Goal: Find specific page/section: Find specific page/section

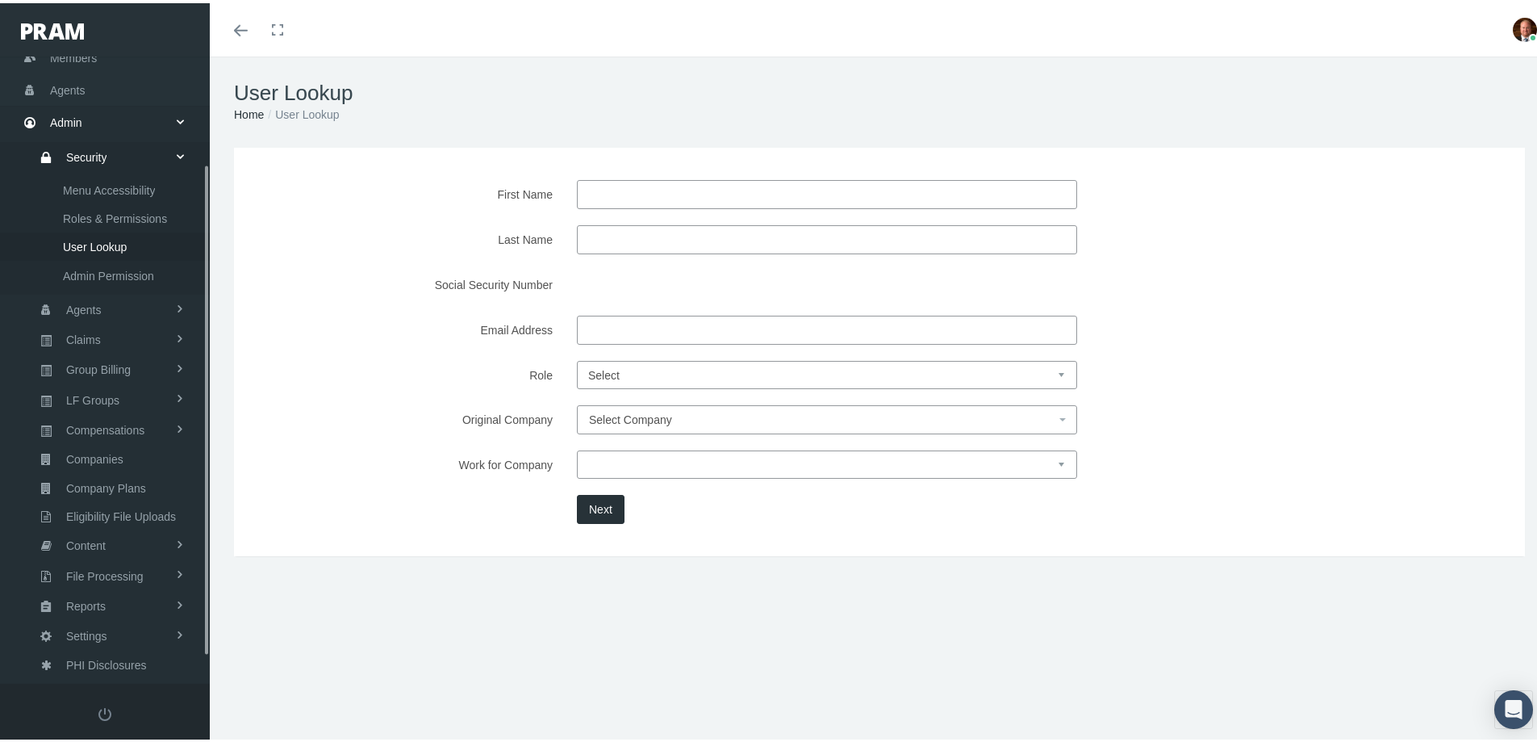
scroll to position [170, 0]
click at [73, 60] on span "Members" at bounding box center [73, 55] width 47 height 31
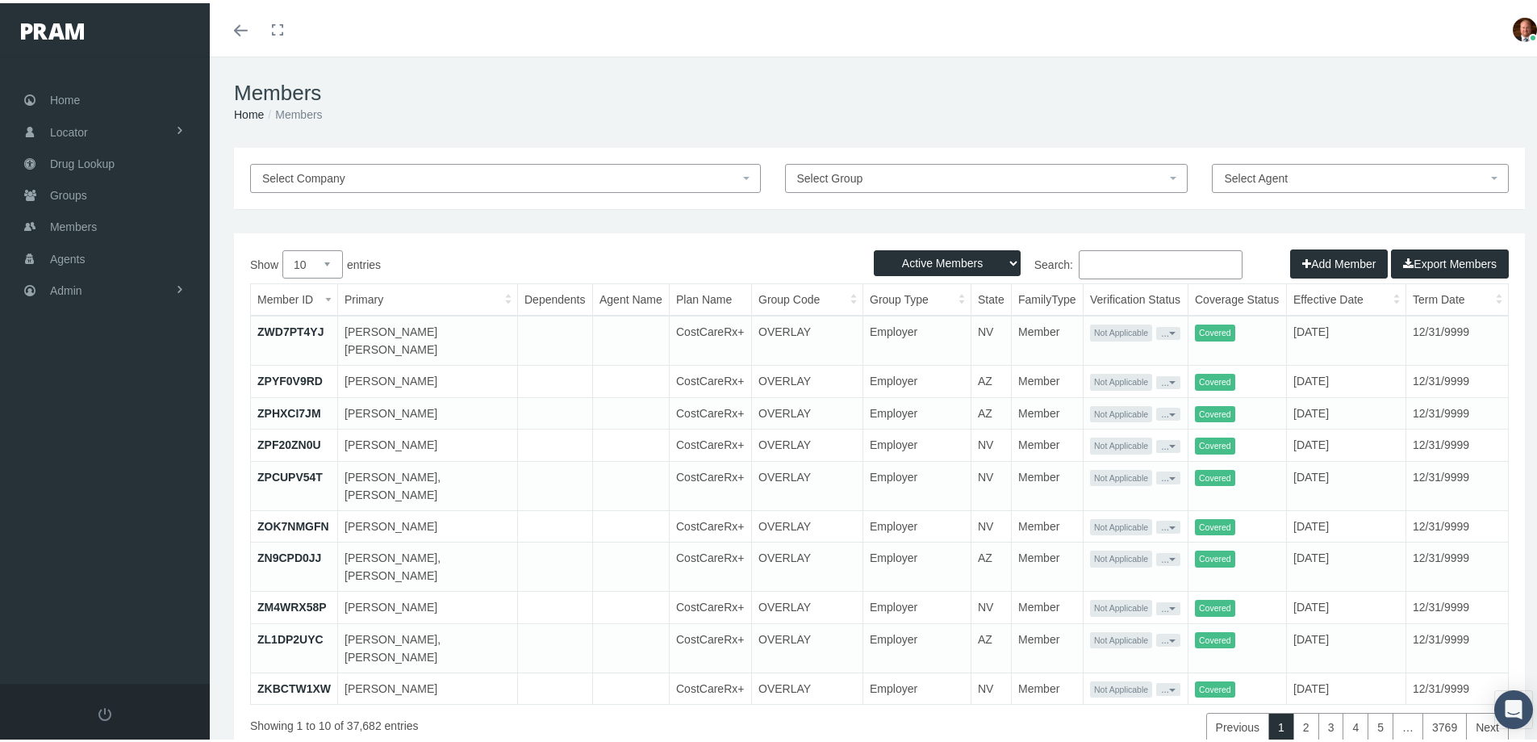
click at [1098, 259] on input "Search:" at bounding box center [1161, 261] width 164 height 29
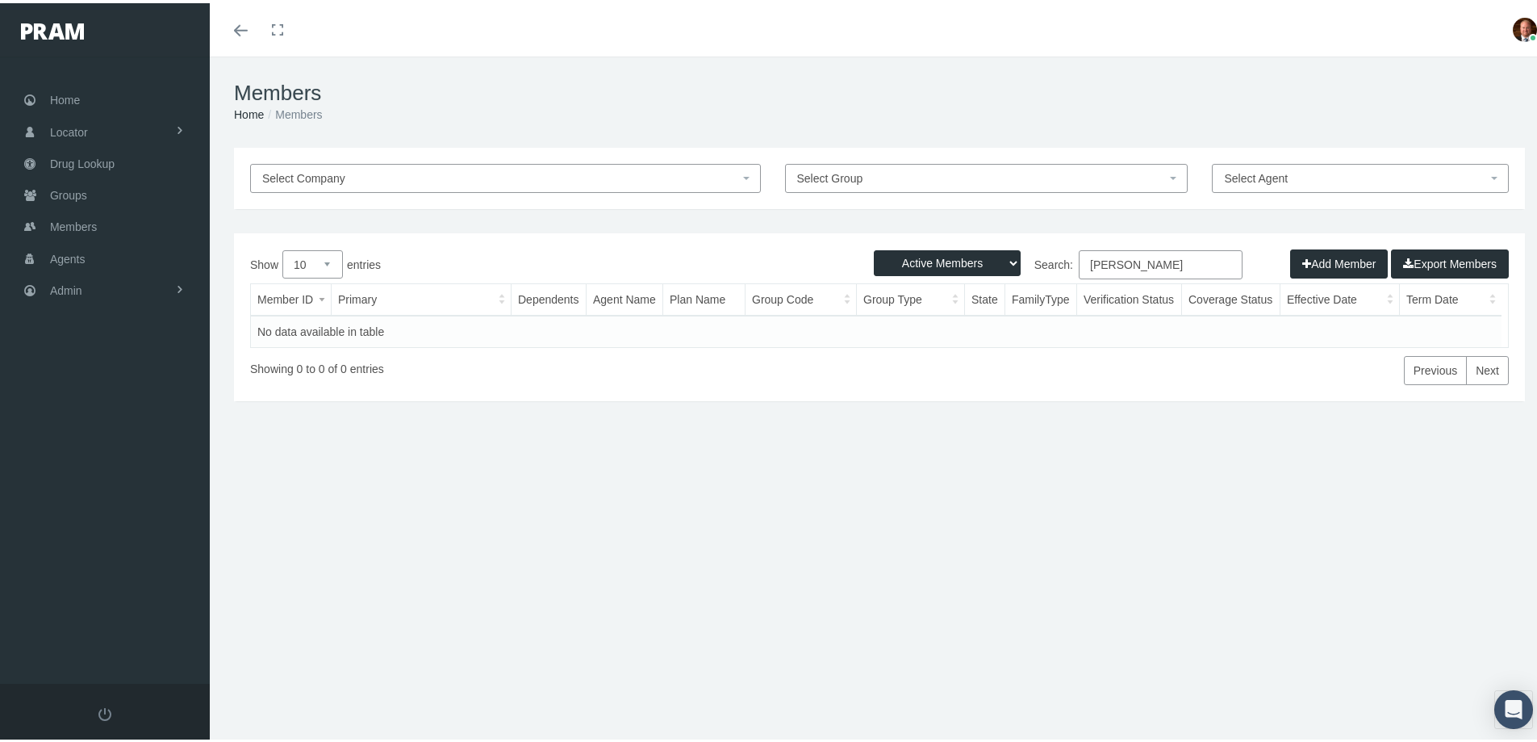
type input "shatoya"
click at [997, 261] on select "Active Members Terminated Members Active & Terminated" at bounding box center [947, 260] width 147 height 26
select select "2"
click at [874, 247] on select "Active Members Terminated Members Active & Terminated" at bounding box center [947, 260] width 147 height 26
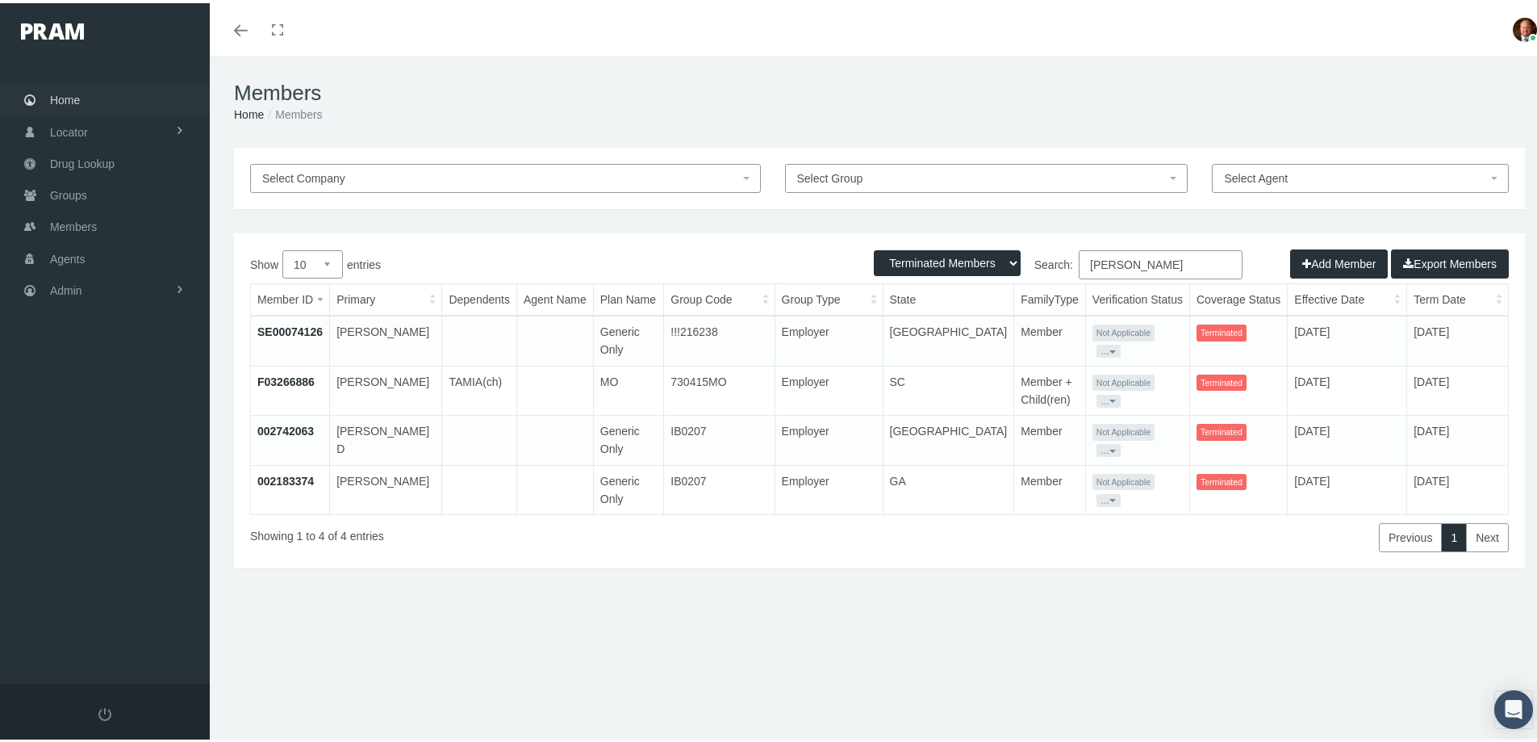
click at [62, 93] on span "Home" at bounding box center [65, 97] width 30 height 31
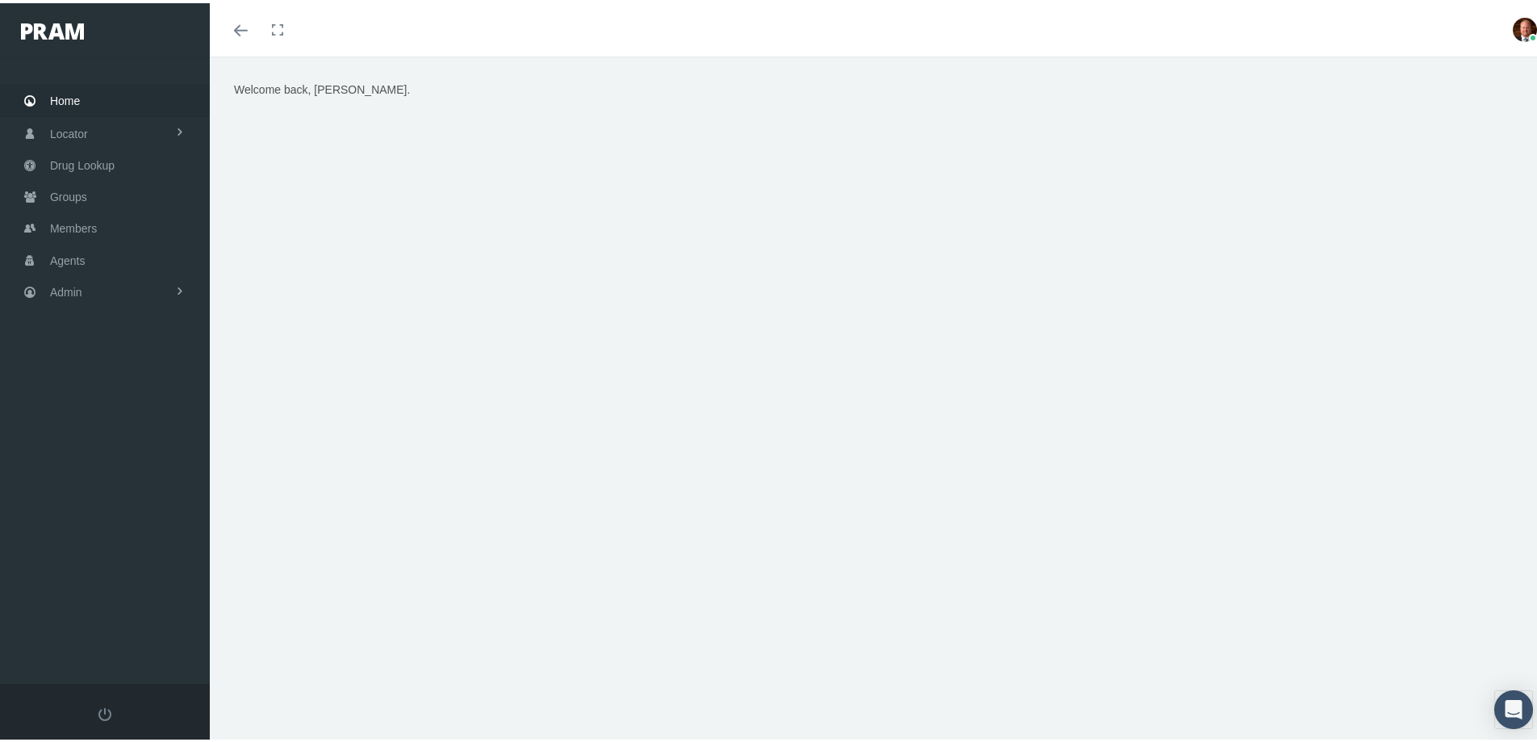
click at [397, 335] on div "Welcome back, Bradley." at bounding box center [879, 279] width 1315 height 404
click at [73, 260] on span "Agents" at bounding box center [68, 257] width 36 height 31
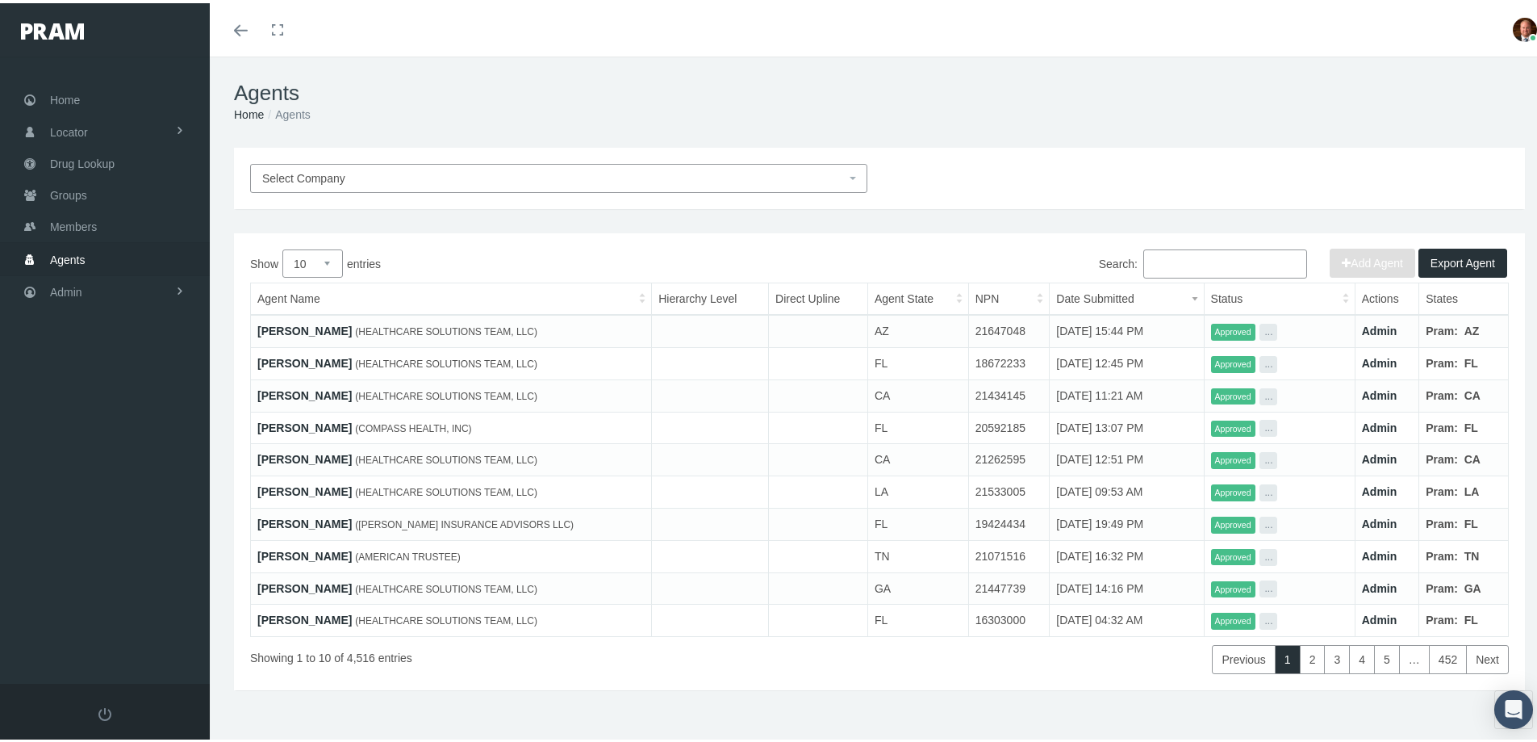
click at [1183, 263] on input "Search:" at bounding box center [1226, 260] width 164 height 29
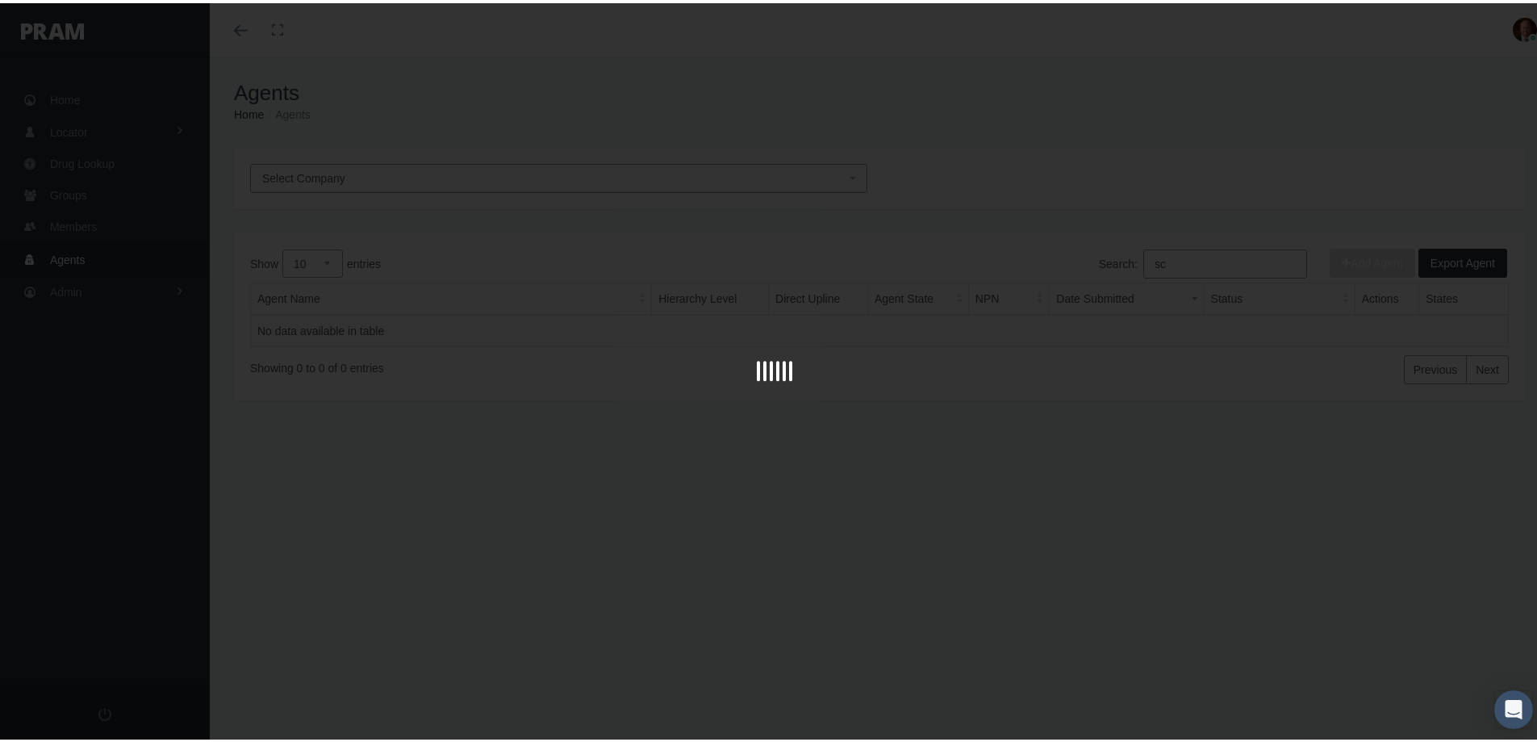
type input "s"
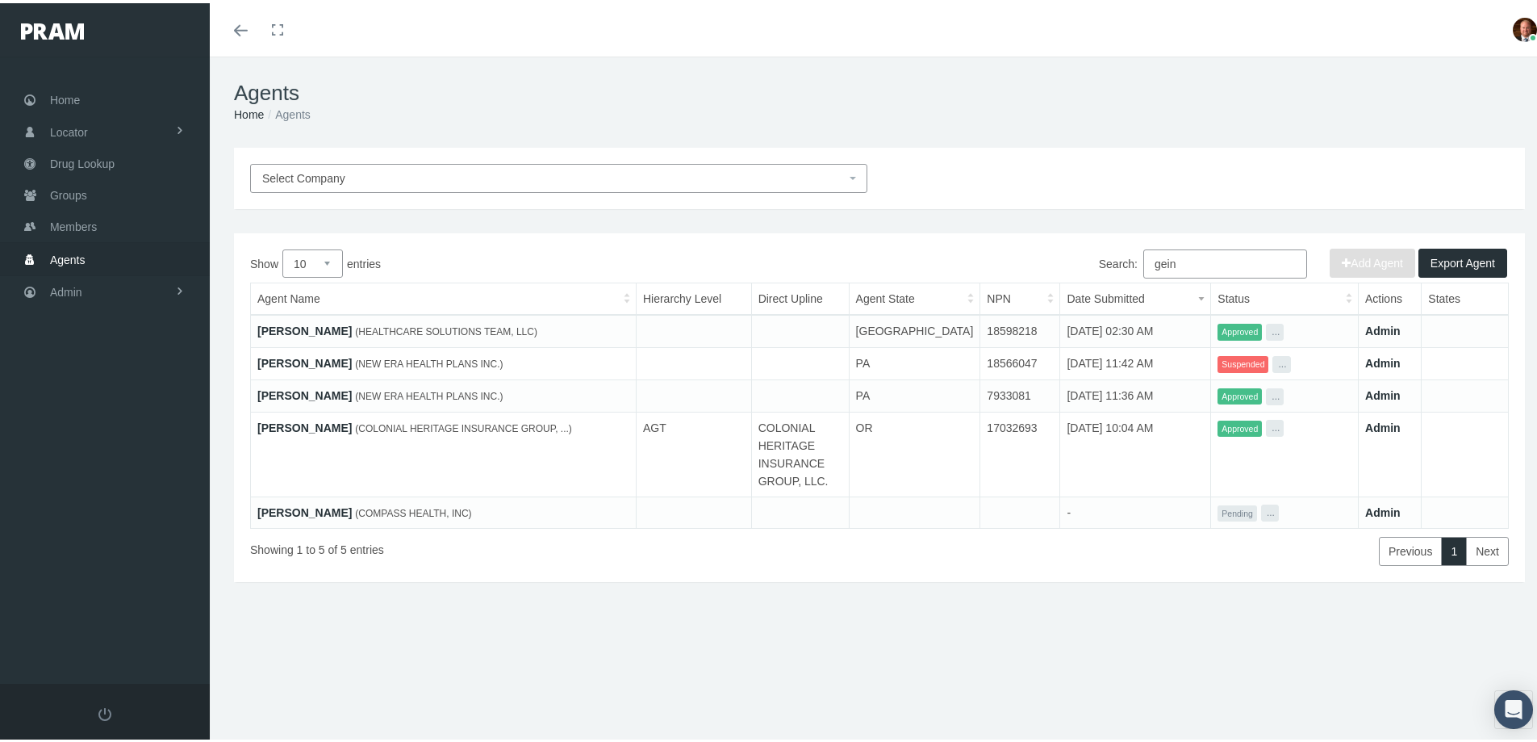
drag, startPoint x: 1180, startPoint y: 261, endPoint x: 1119, endPoint y: 274, distance: 62.7
click at [1119, 274] on label "Search: gein" at bounding box center [1203, 260] width 208 height 29
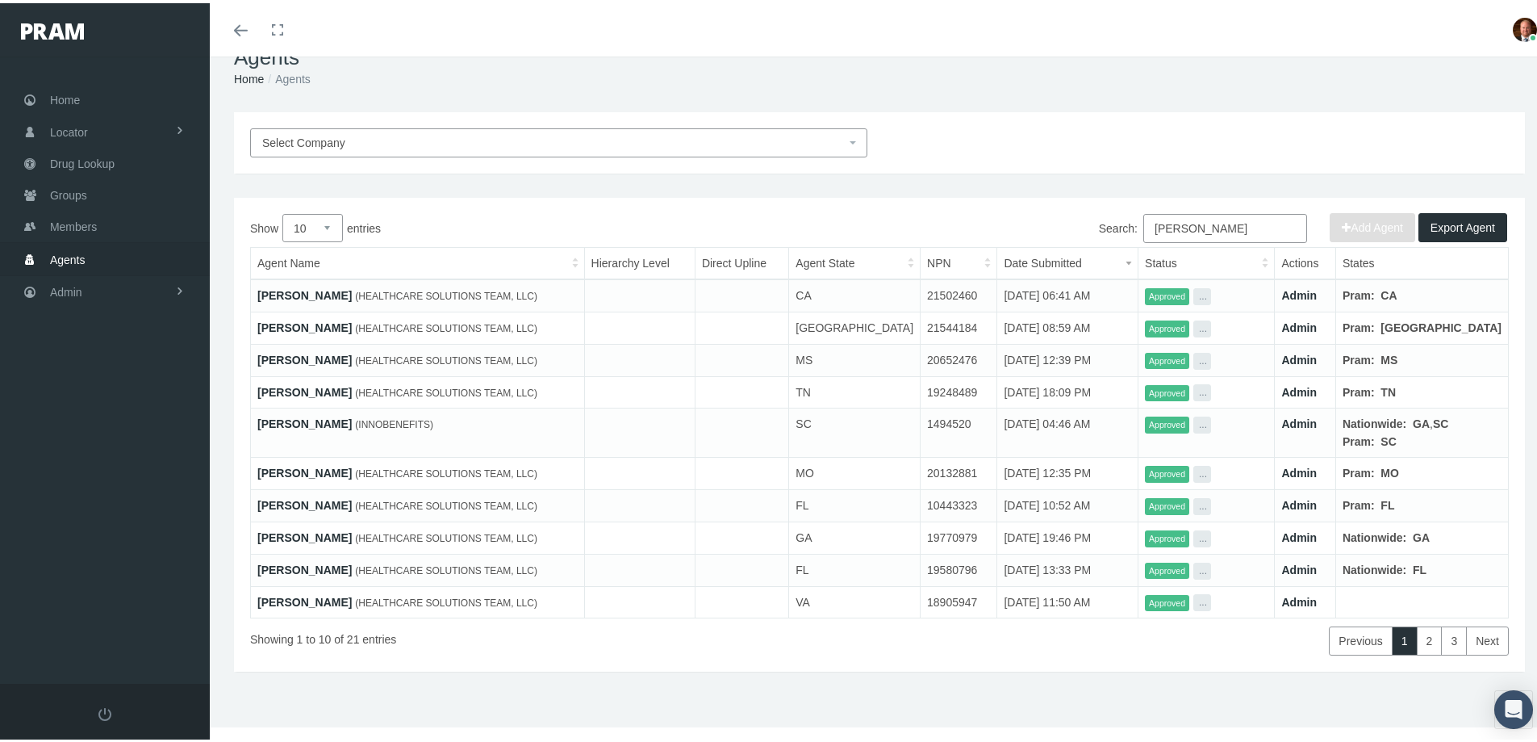
scroll to position [81, 0]
type input "thompson"
click at [328, 211] on select "10 25 50 100" at bounding box center [312, 225] width 61 height 28
select select "25"
click at [282, 211] on select "10 25 50 100" at bounding box center [312, 225] width 61 height 28
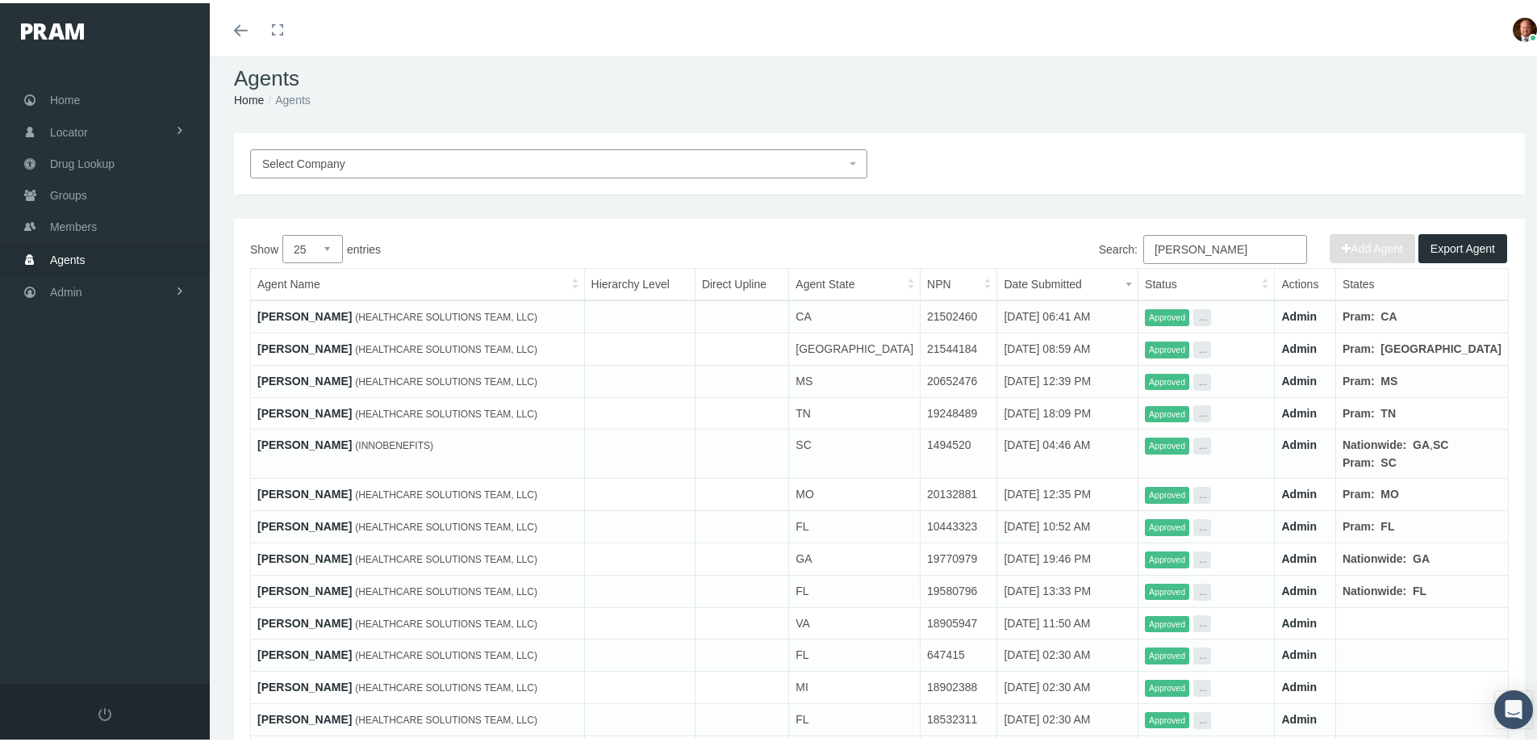
scroll to position [0, 0]
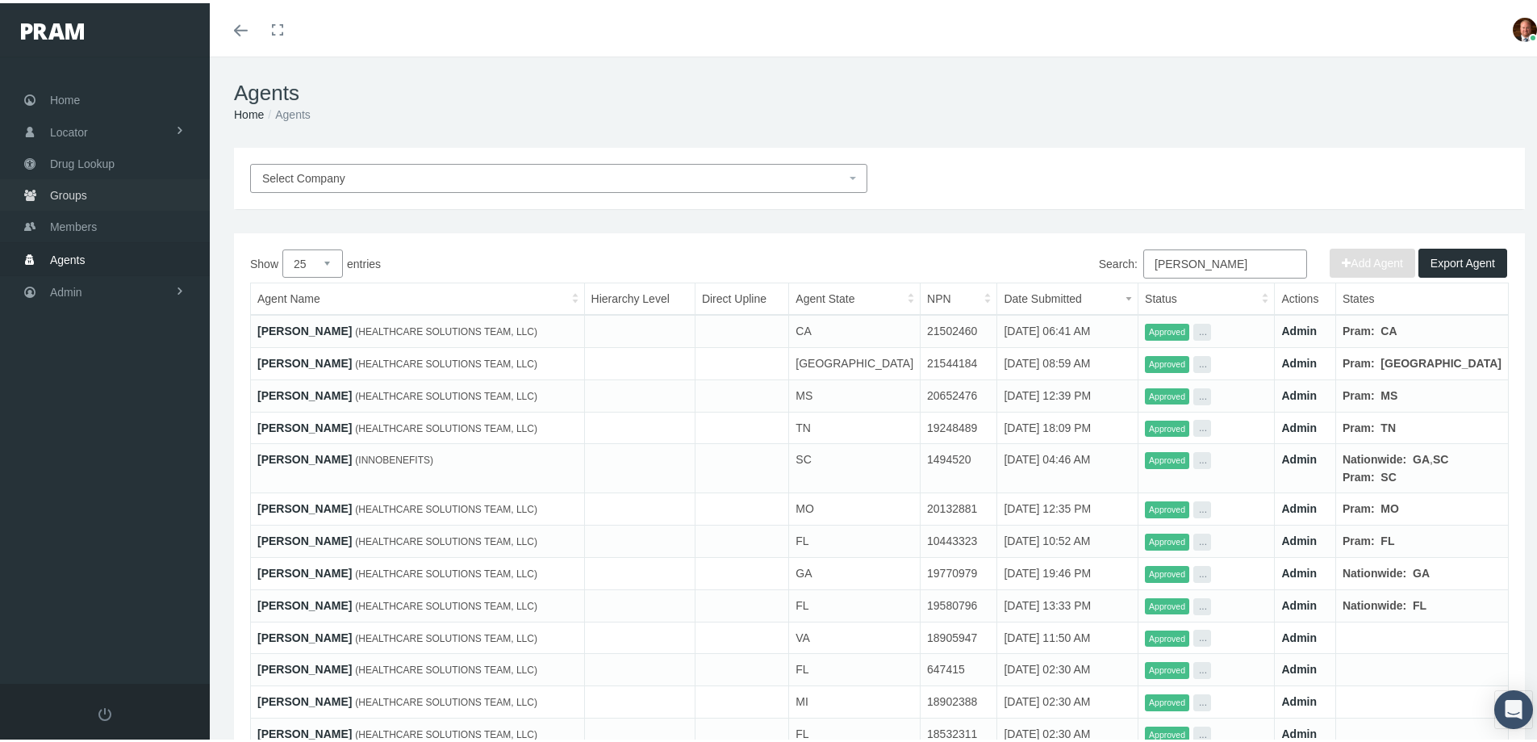
click at [74, 194] on span "Groups" at bounding box center [68, 192] width 37 height 31
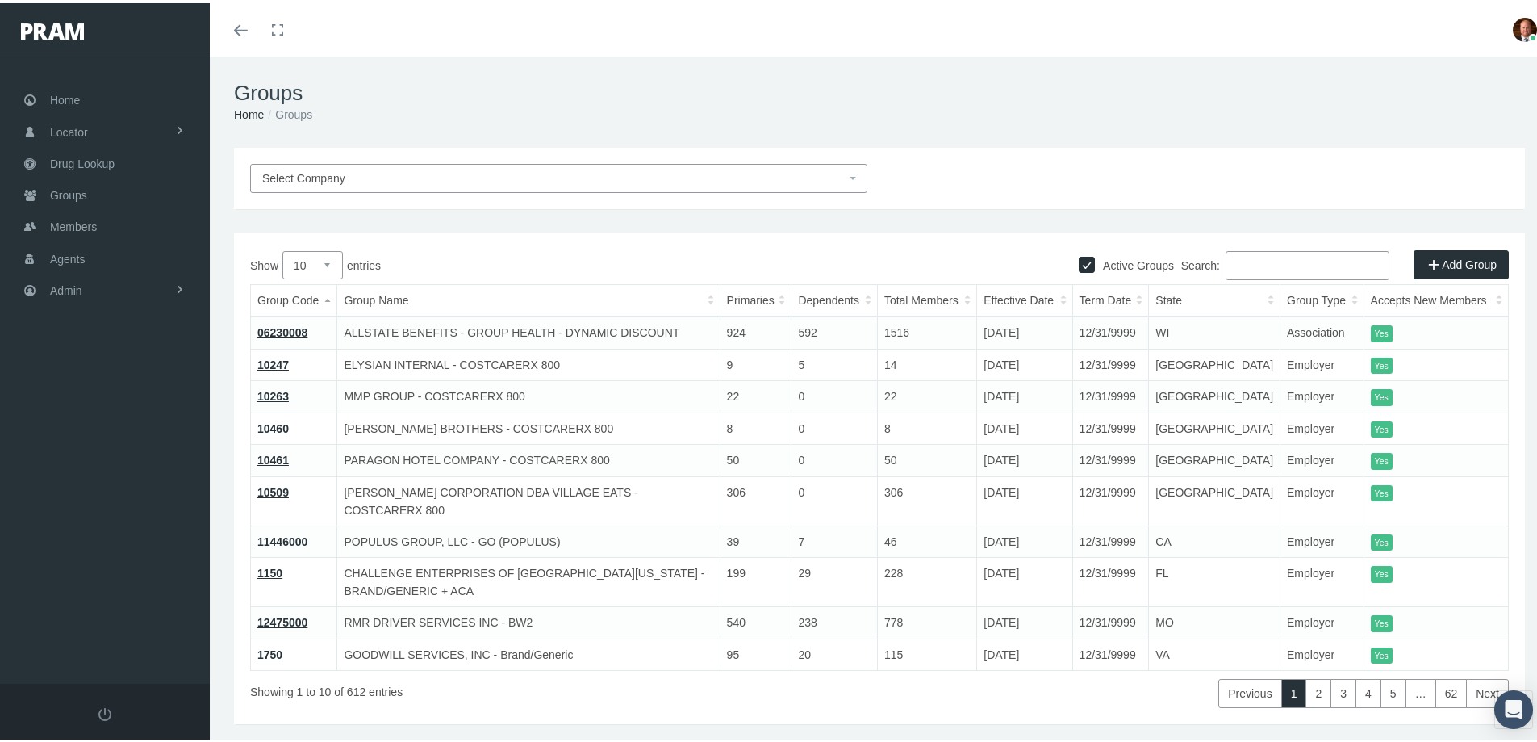
click at [366, 177] on span "Select Company" at bounding box center [553, 175] width 583 height 18
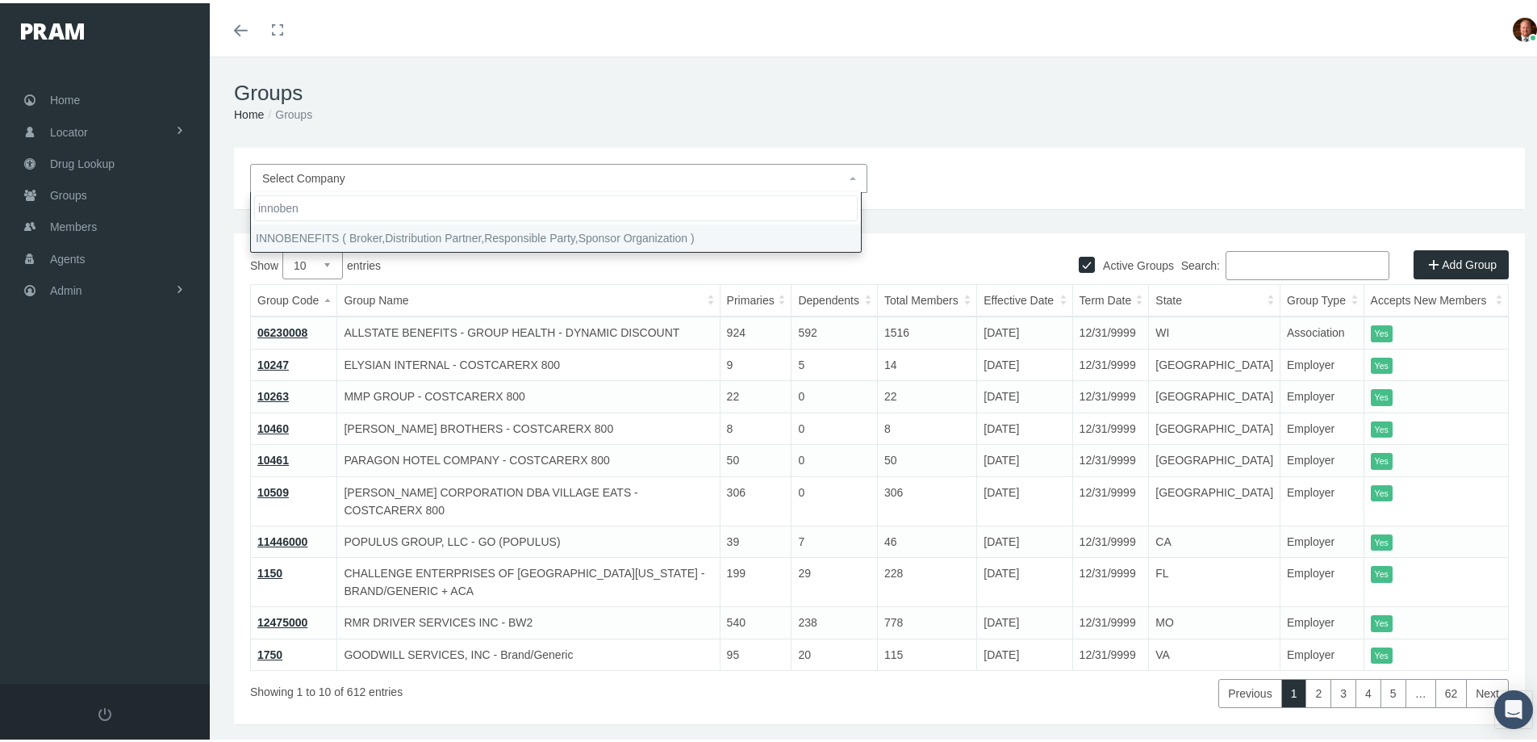
type input "innoben"
select select "2715"
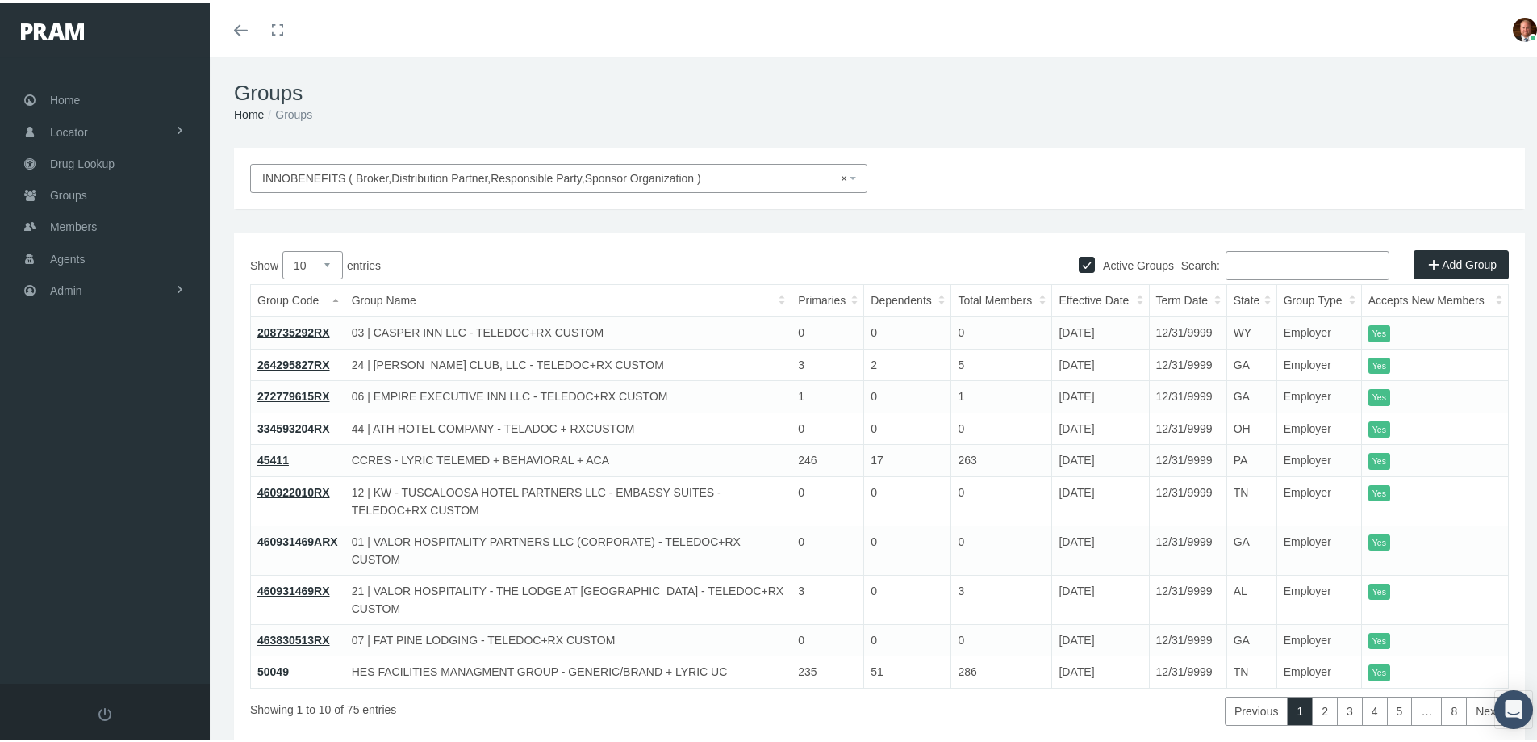
click at [327, 261] on select "10 25 50 100" at bounding box center [312, 262] width 61 height 28
select select "100"
click at [282, 248] on select "10 25 50 100" at bounding box center [312, 262] width 61 height 28
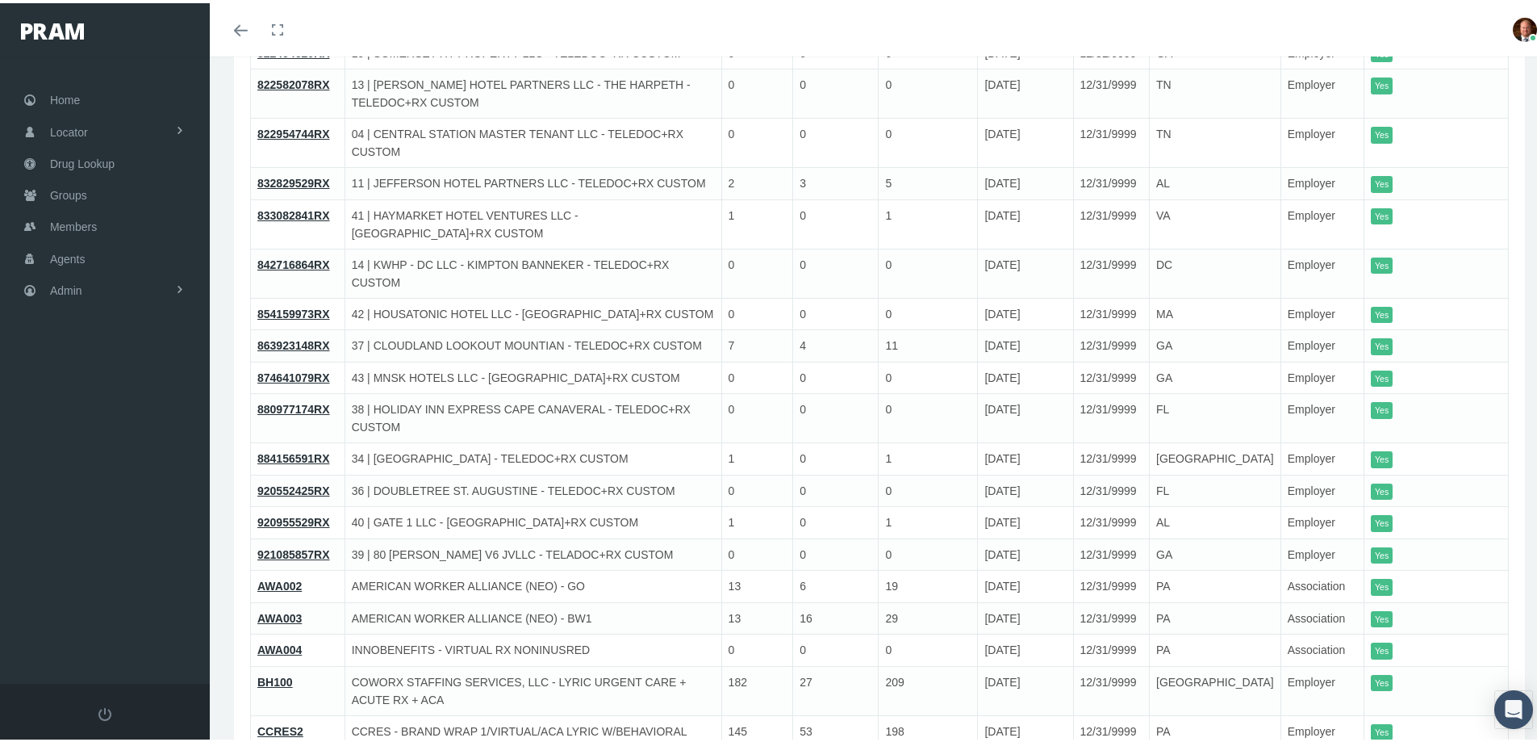
scroll to position [888, 0]
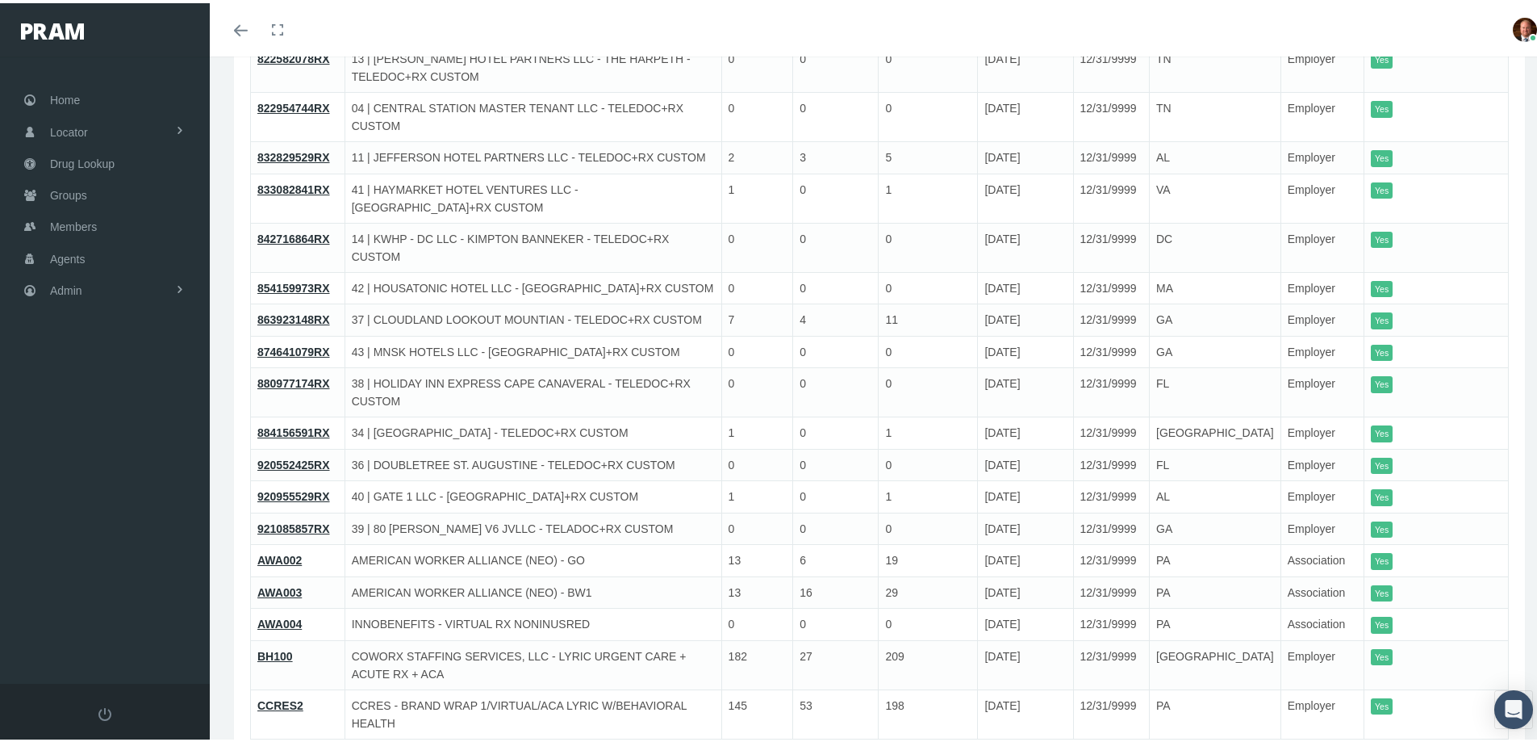
click at [277, 550] on link "AWA002" at bounding box center [279, 556] width 44 height 13
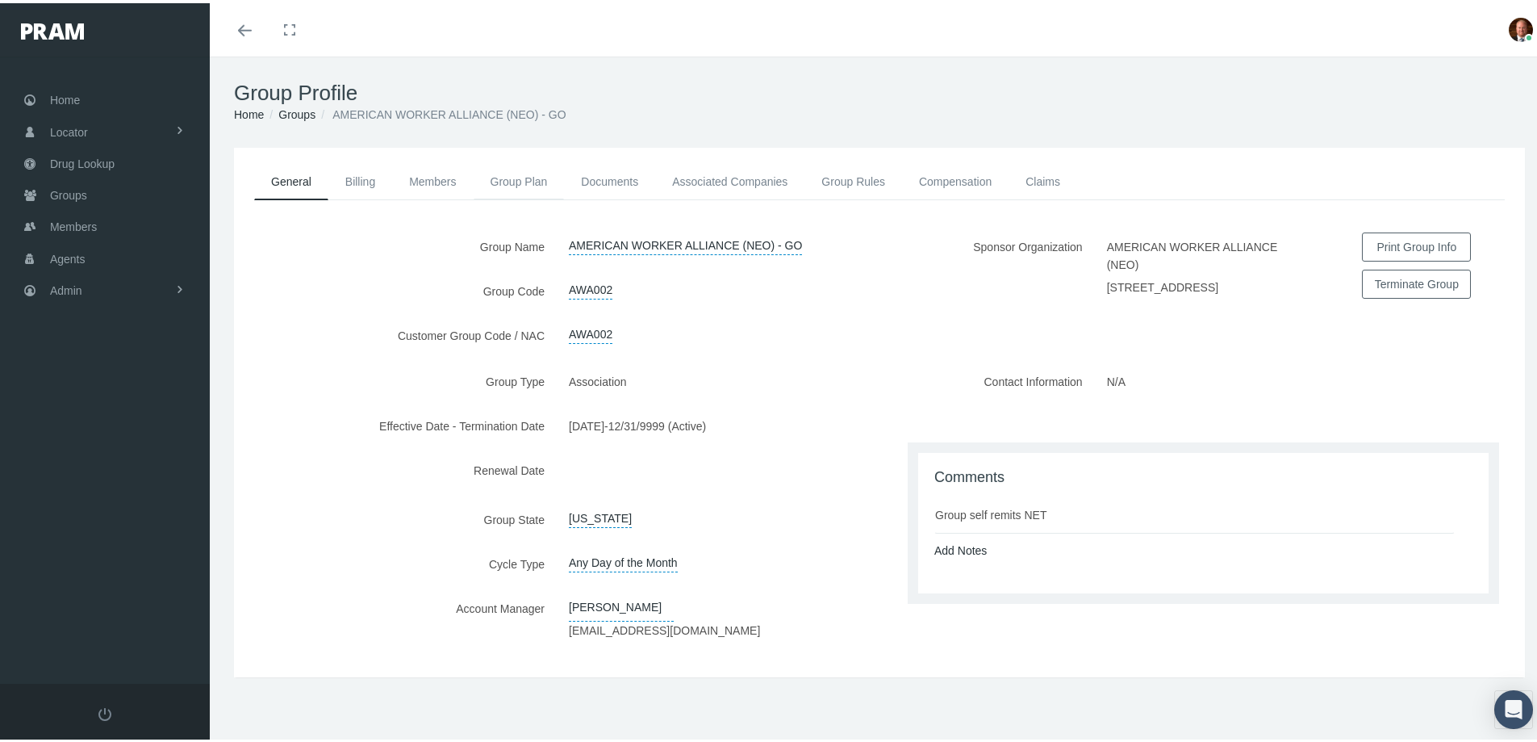
click at [518, 182] on link "Group Plan" at bounding box center [519, 179] width 91 height 36
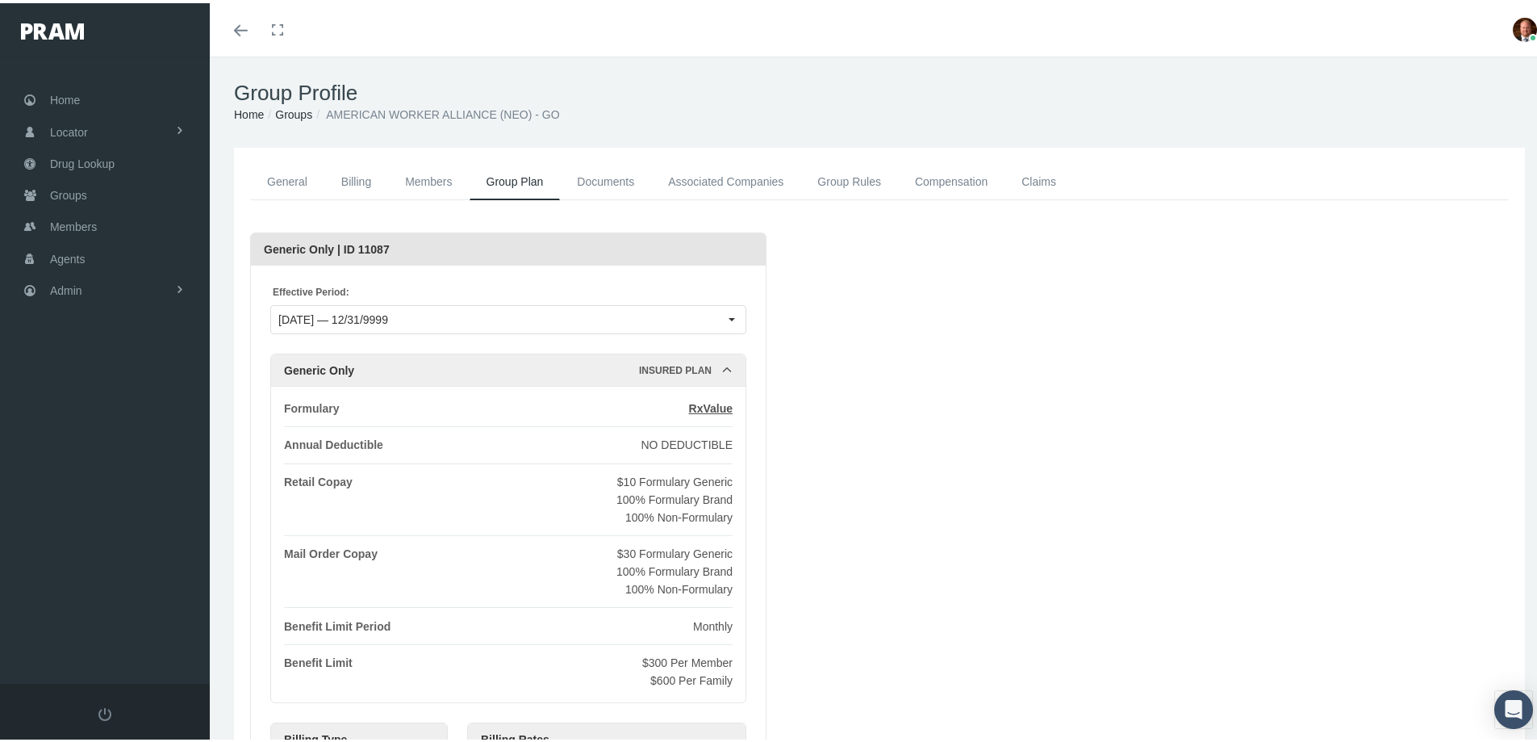
click at [295, 108] on link "Groups" at bounding box center [293, 111] width 37 height 13
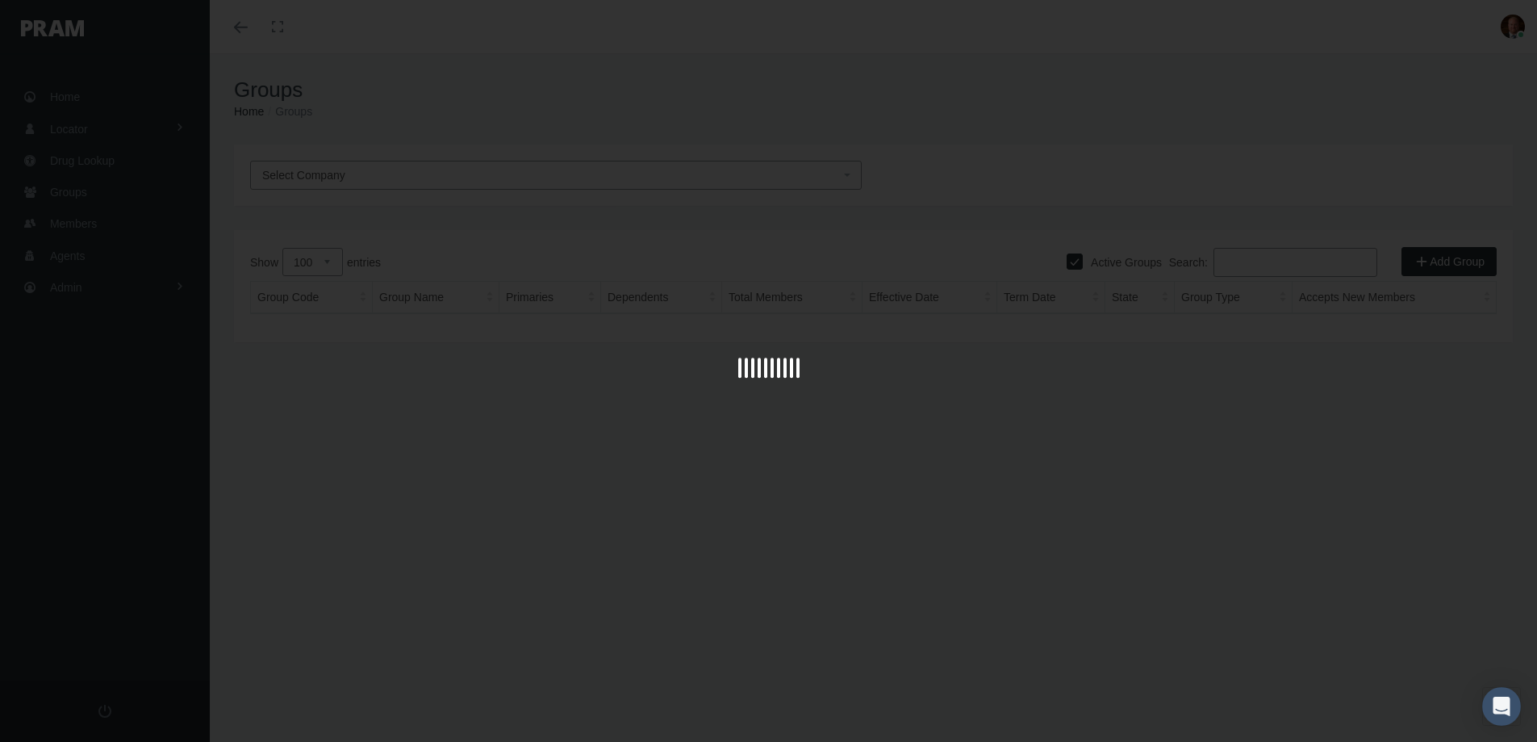
select select "100"
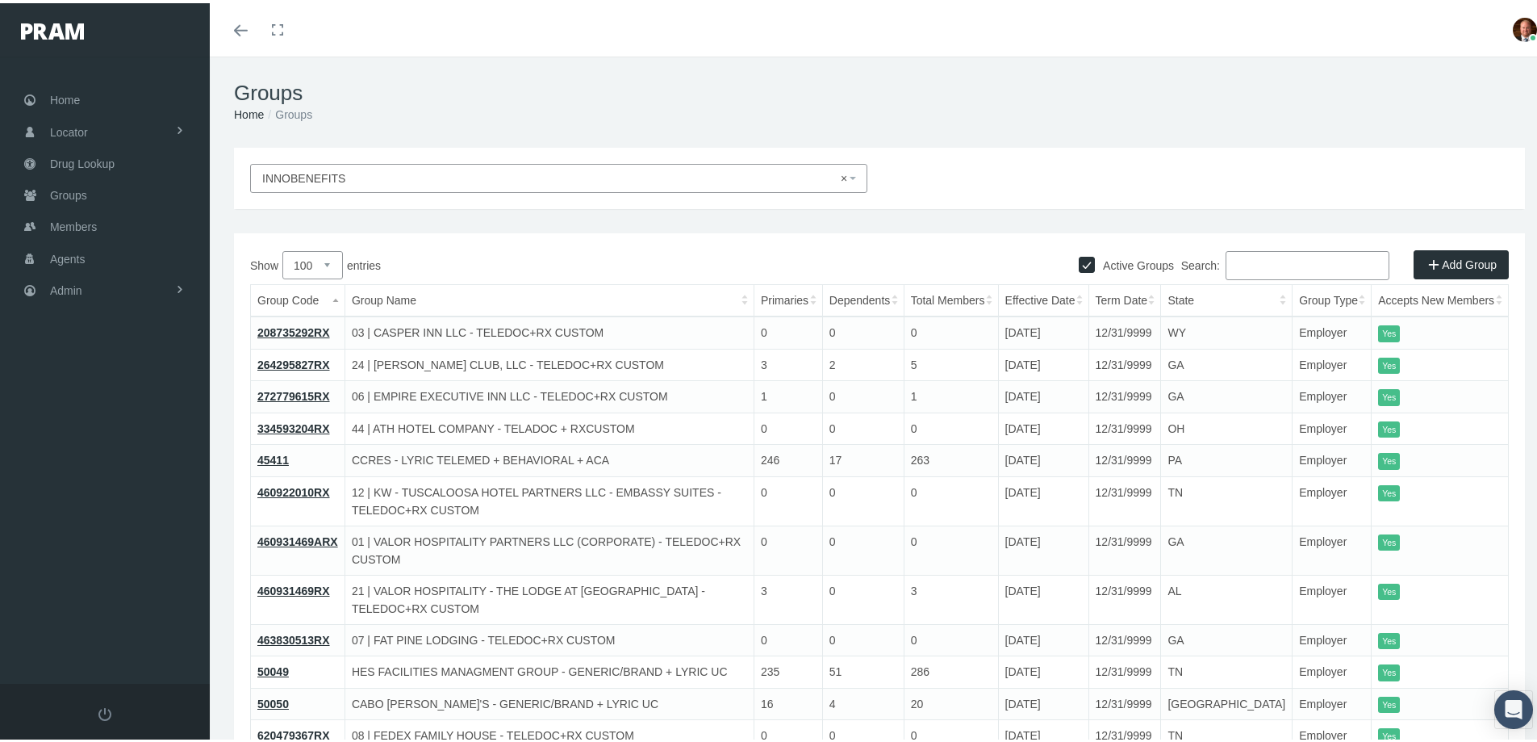
click at [1089, 295] on th "Effective Date" at bounding box center [1043, 298] width 90 height 32
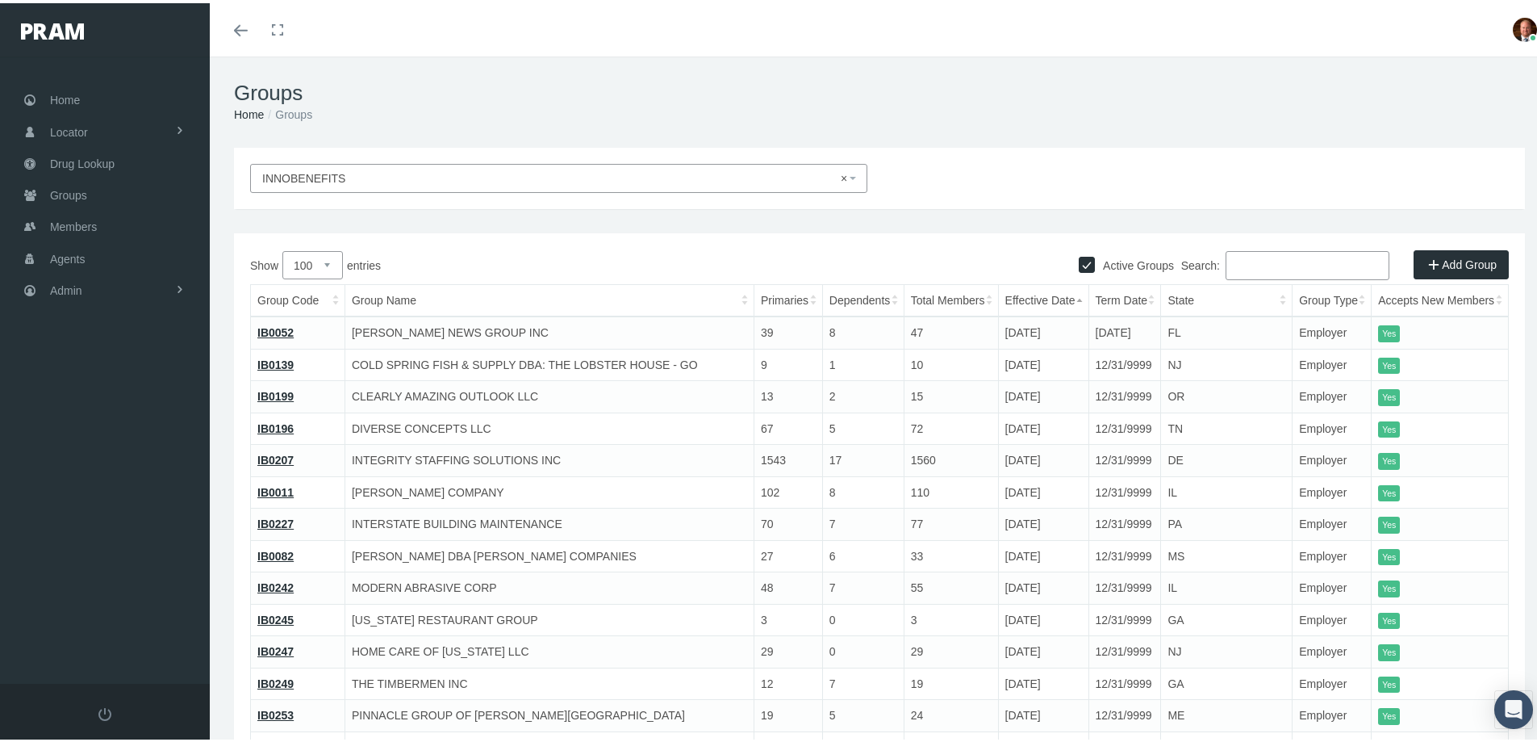
click at [1089, 295] on th "Effective Date" at bounding box center [1043, 298] width 90 height 32
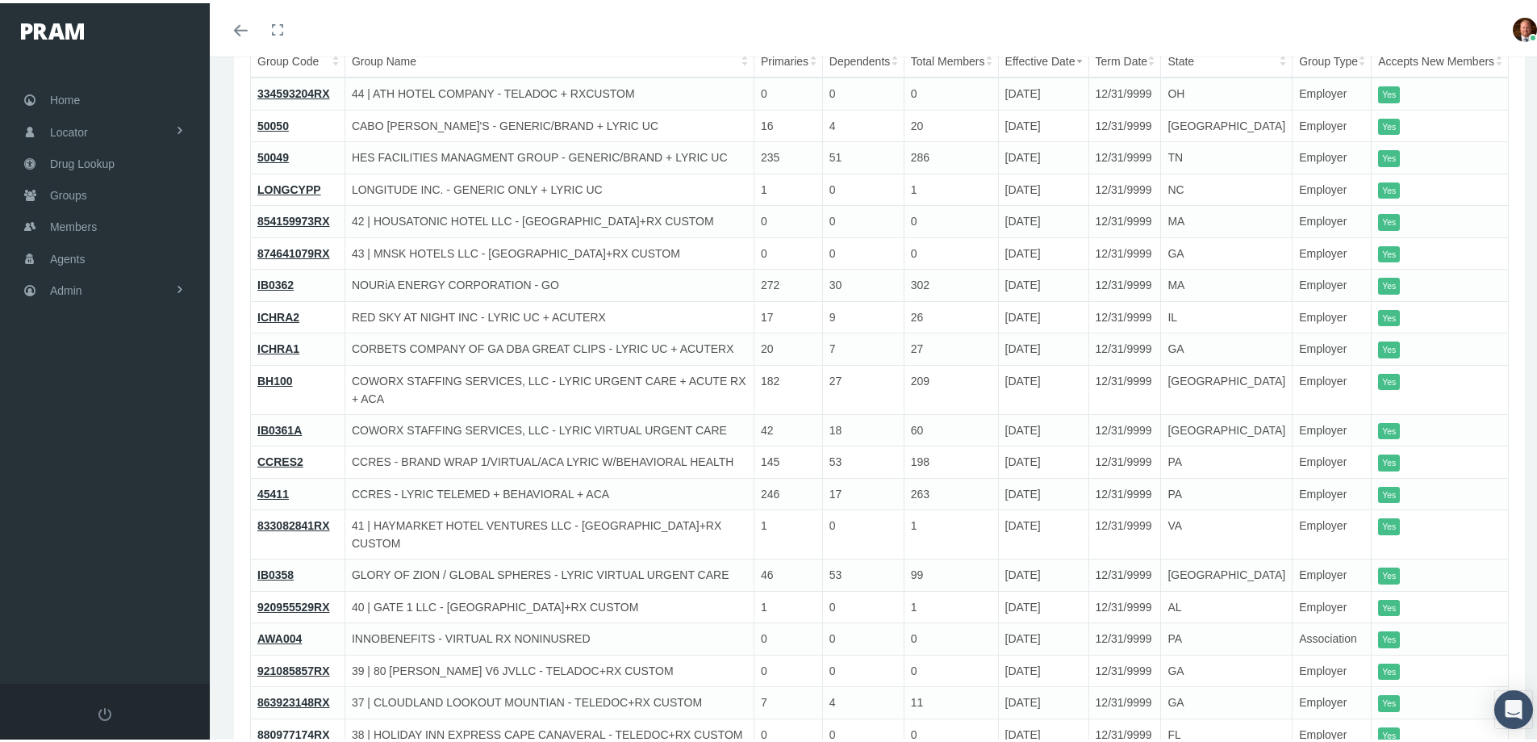
scroll to position [242, 0]
click at [278, 274] on link "IB0362" at bounding box center [275, 278] width 36 height 13
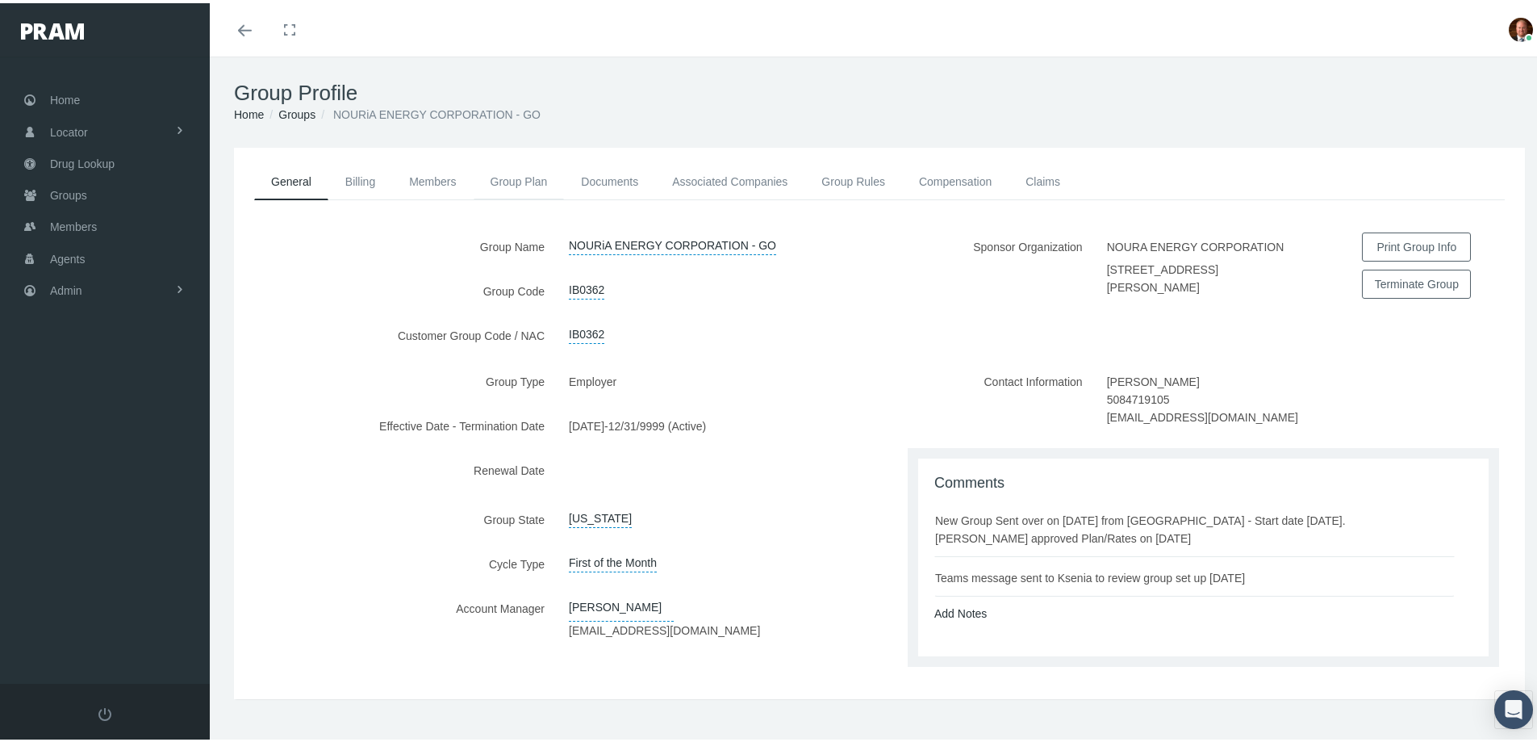
click at [519, 181] on link "Group Plan" at bounding box center [519, 179] width 91 height 36
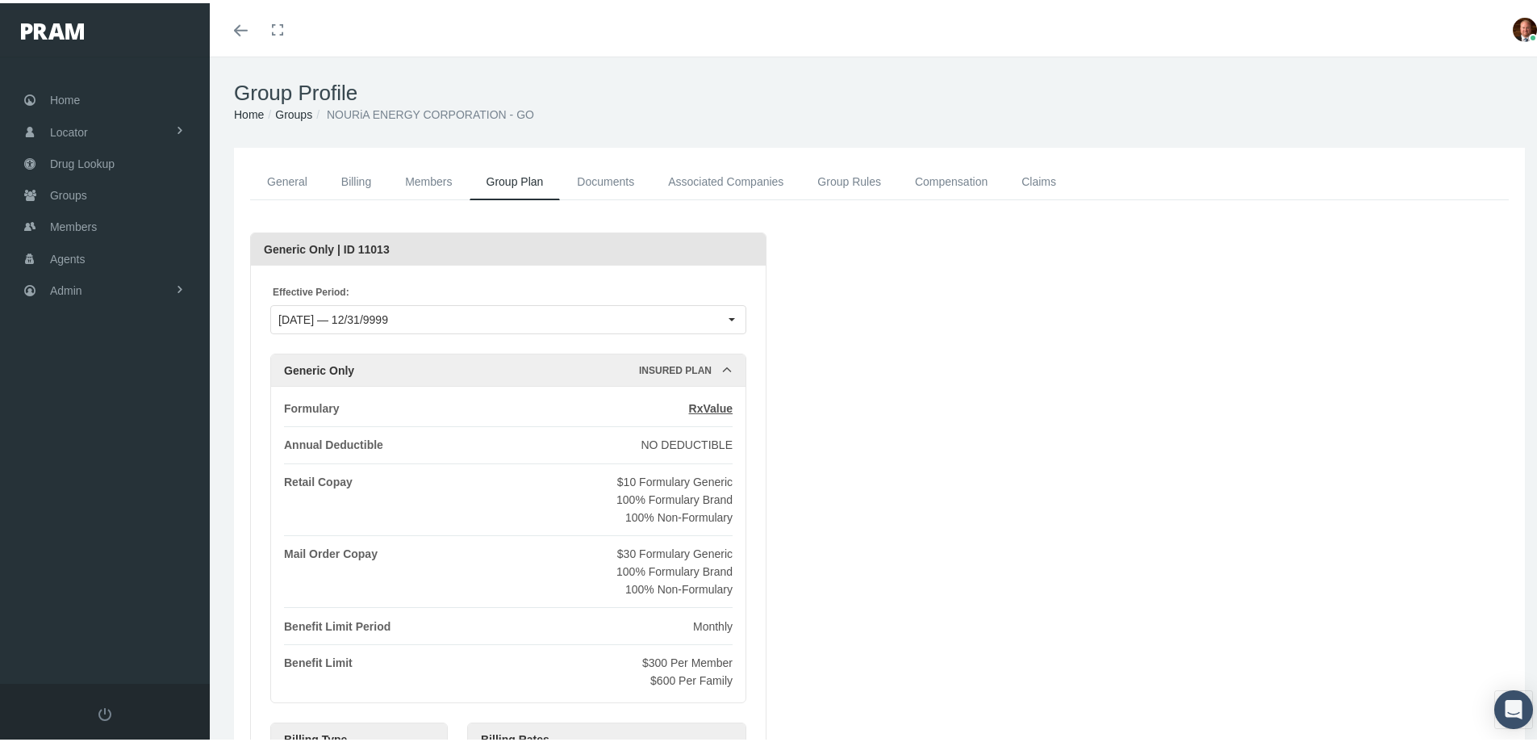
click at [292, 111] on link "Groups" at bounding box center [293, 111] width 37 height 13
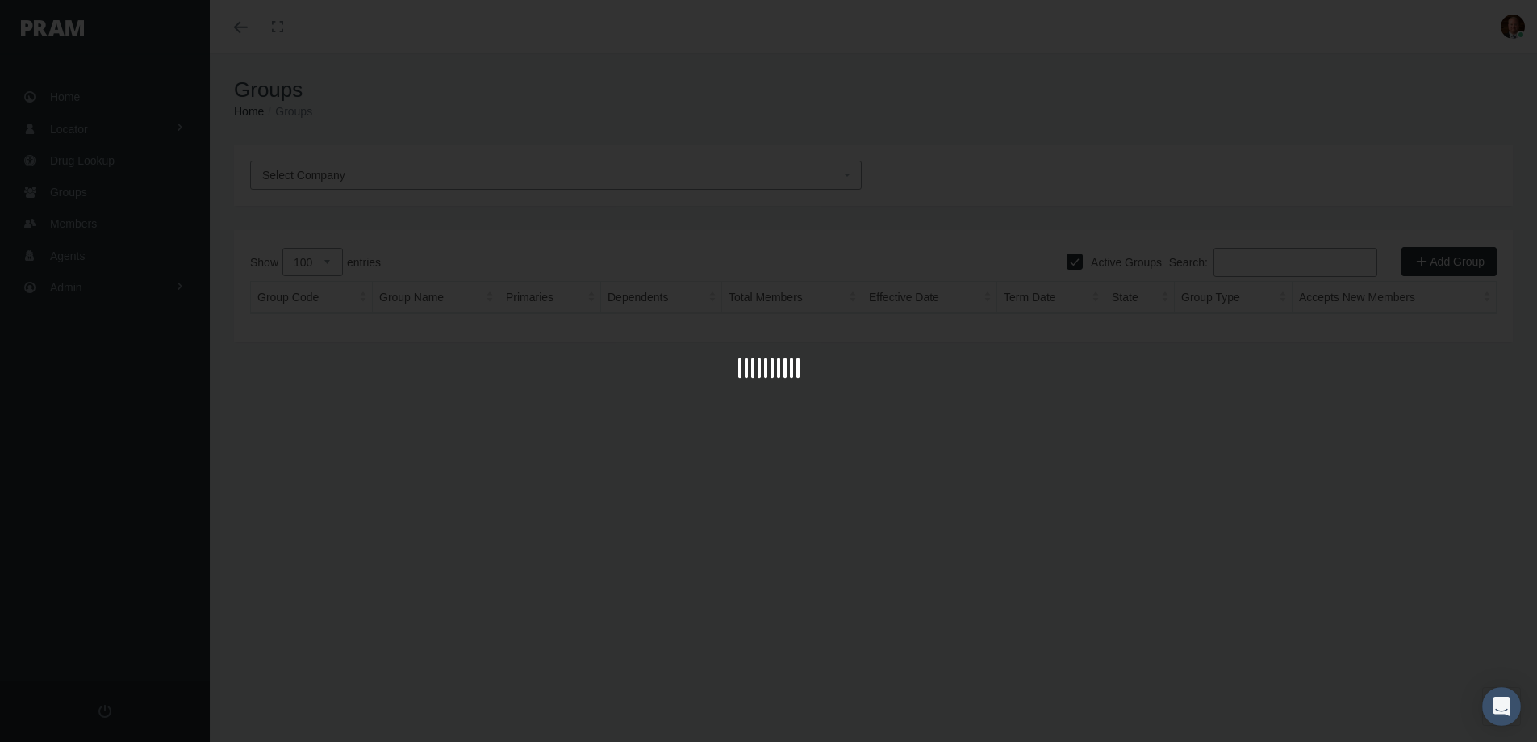
select select "100"
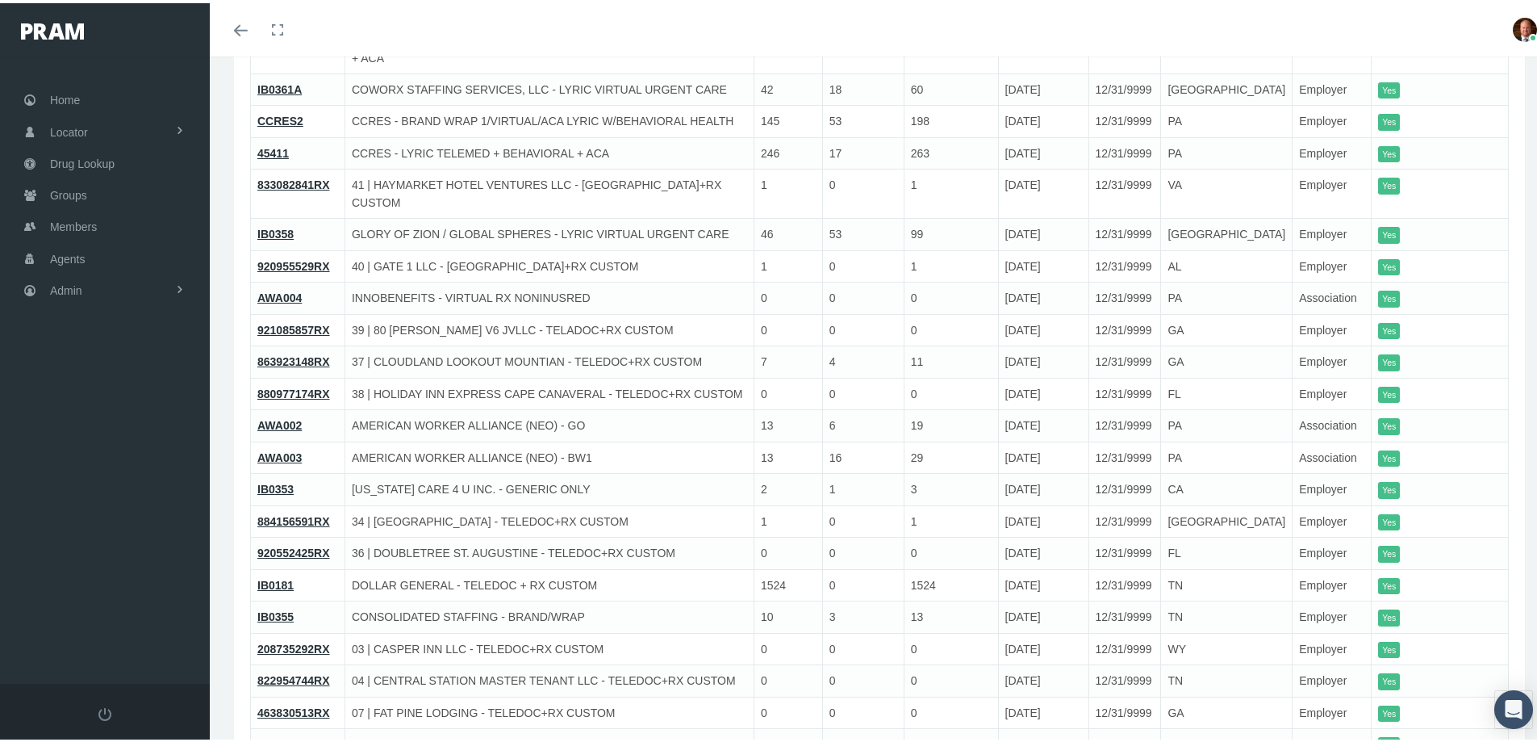
scroll to position [646, 0]
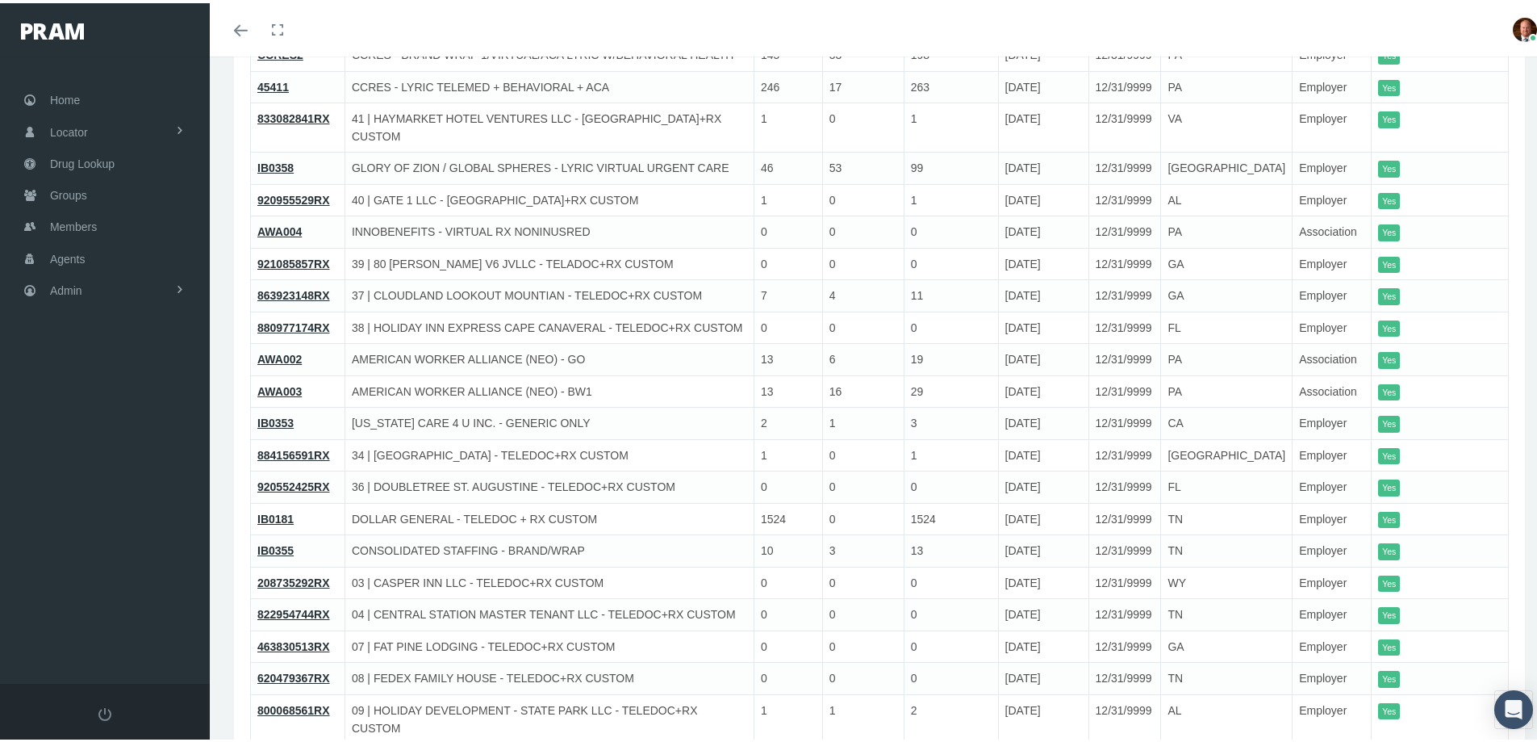
click at [269, 413] on link "IB0353" at bounding box center [275, 419] width 36 height 13
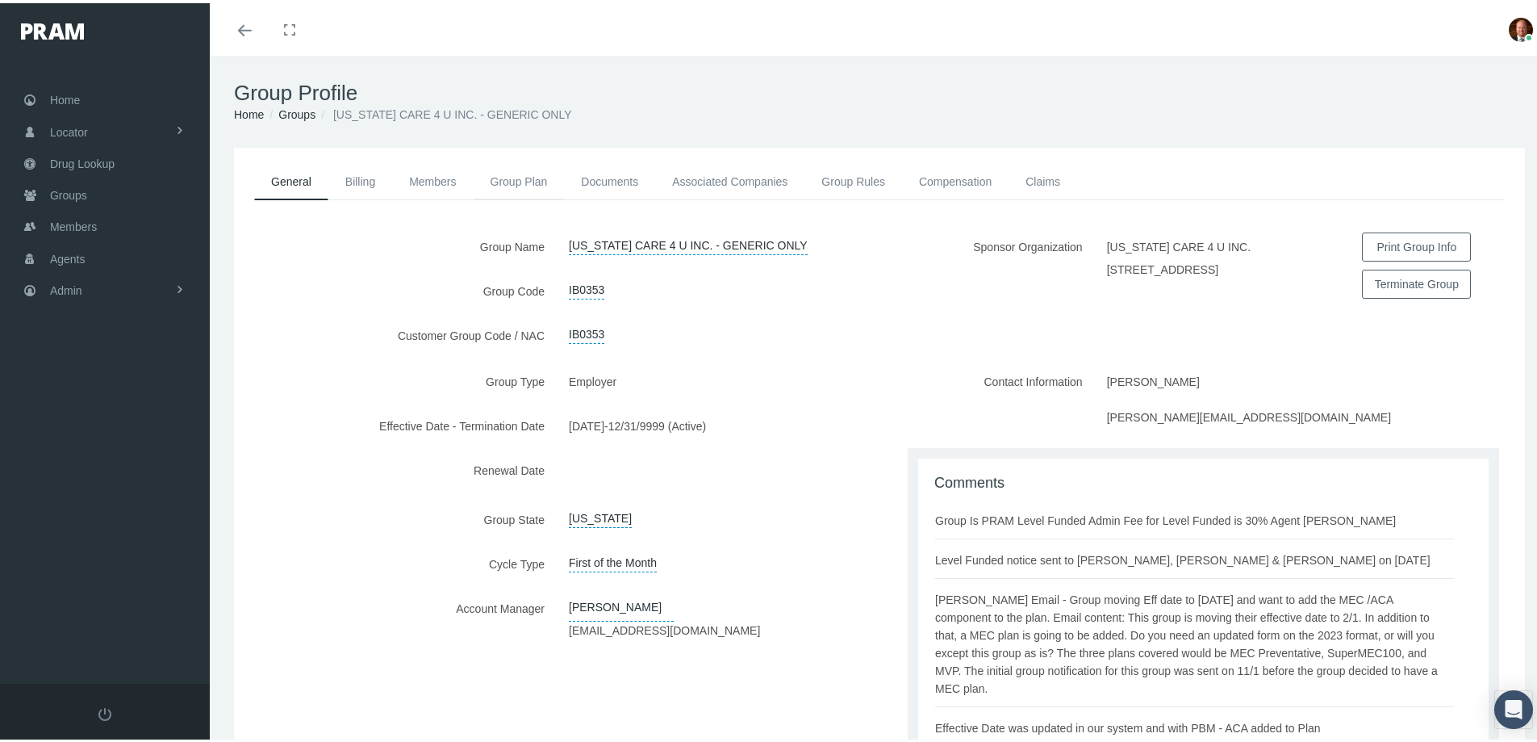
click at [512, 177] on link "Group Plan" at bounding box center [519, 179] width 91 height 36
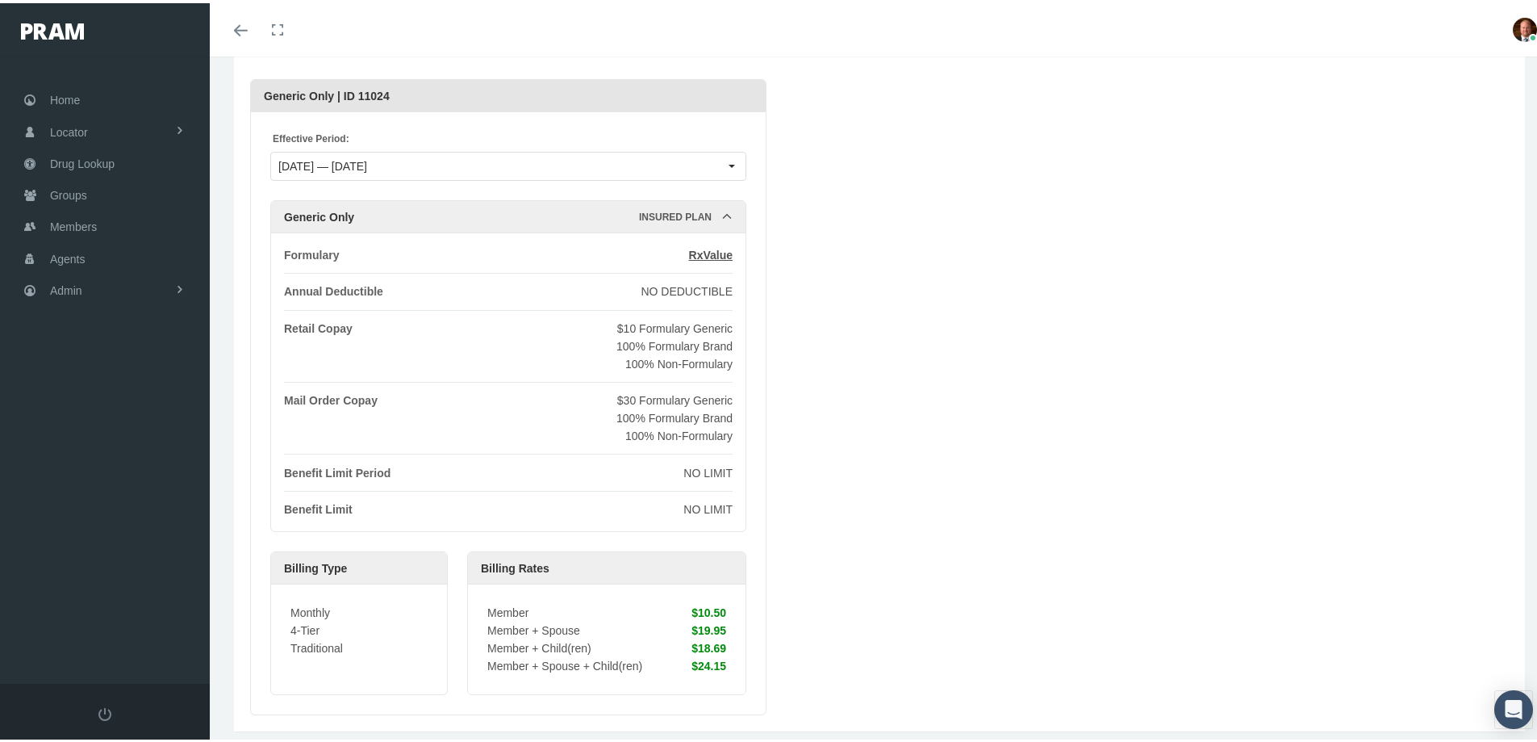
scroll to position [125, 0]
